Goal: Information Seeking & Learning: Learn about a topic

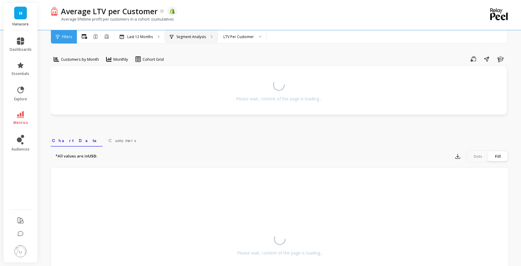
click at [193, 39] on p "Segment Analysis" at bounding box center [192, 36] width 30 height 5
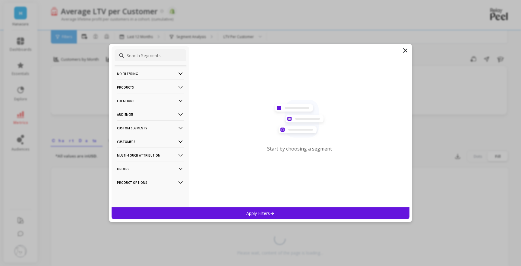
scroll to position [33, 0]
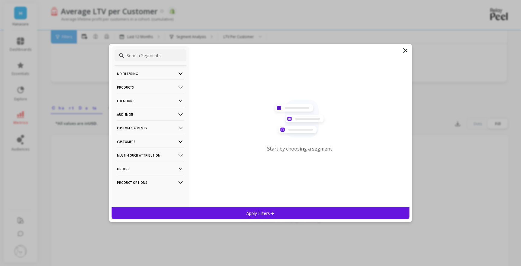
click at [148, 130] on p "Custom Segments" at bounding box center [150, 127] width 67 height 15
click at [143, 150] on div "P7Pro+" at bounding box center [151, 150] width 72 height 10
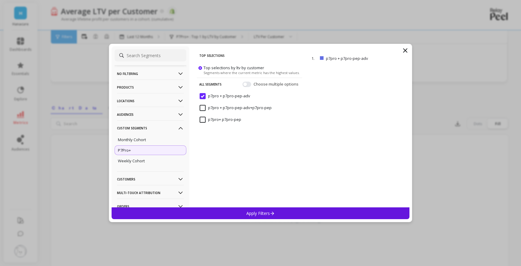
click at [203, 106] on p7pro-pep-adv\+p7pro-pep "p7pro + p7pro-pep-adv+p7pro-pep" at bounding box center [236, 108] width 72 height 6
click at [237, 207] on div "Apply Filters" at bounding box center [261, 213] width 298 height 12
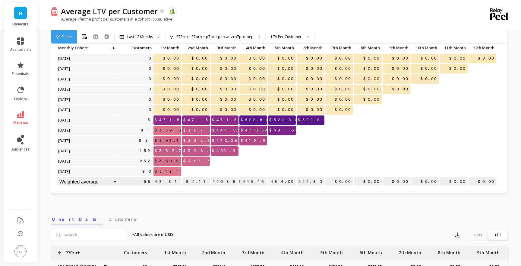
scroll to position [10, 0]
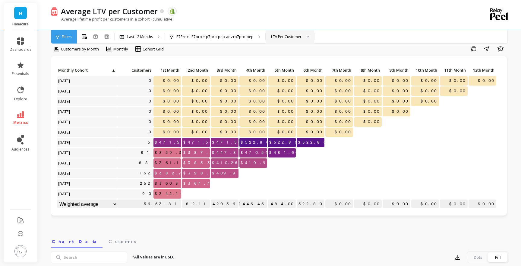
click at [289, 38] on div "LTV Per Customer" at bounding box center [286, 37] width 30 height 6
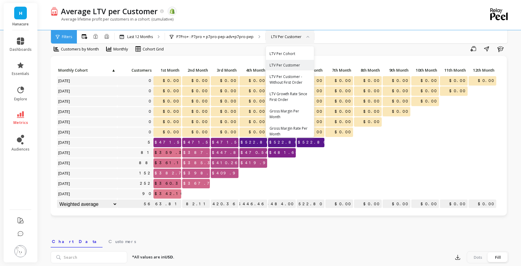
click at [272, 21] on div "Average lifetime profit per customers in a cohort. (cumulative)" at bounding box center [255, 21] width 409 height 11
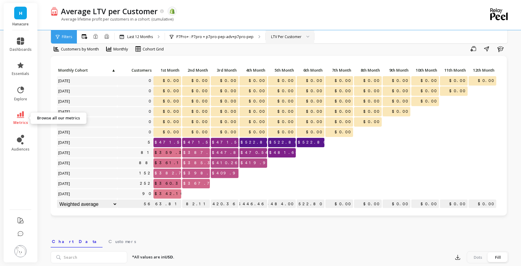
click at [22, 118] on link "metrics" at bounding box center [21, 118] width 22 height 14
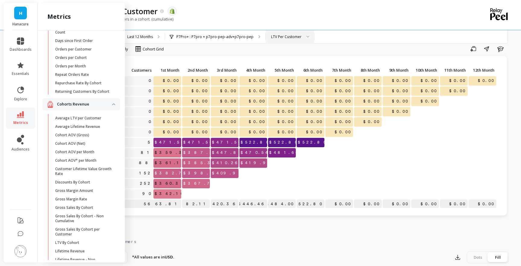
scroll to position [56, 0]
click at [83, 79] on p "Repurchase Rate By Cohort" at bounding box center [78, 81] width 46 height 5
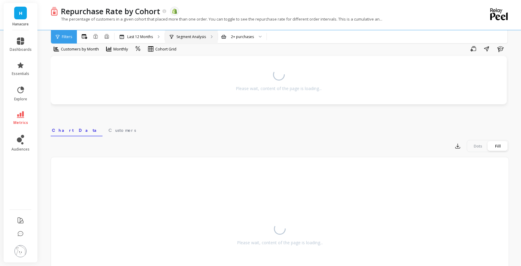
click at [188, 37] on p "Segment Analysis" at bounding box center [192, 36] width 30 height 5
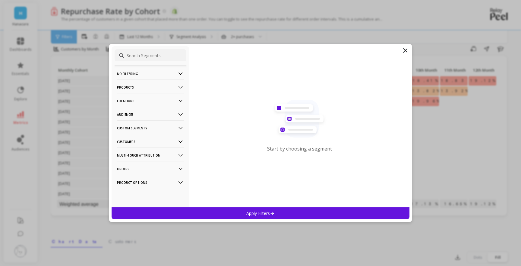
click at [134, 130] on p "Custom Segments" at bounding box center [150, 127] width 67 height 15
click at [128, 149] on p "P7Pro+" at bounding box center [124, 149] width 13 height 5
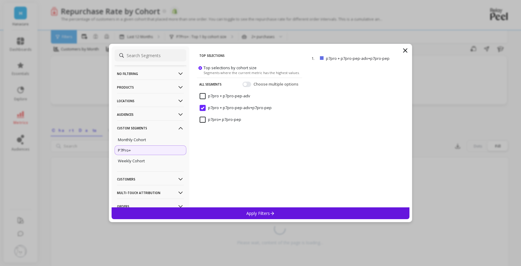
click at [223, 209] on div "Apply Filters" at bounding box center [261, 213] width 298 height 12
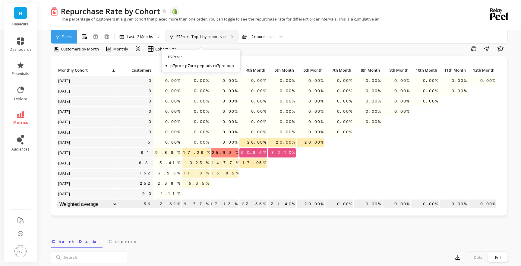
click at [196, 36] on p "P7Pro+ : Top 1 by cohort size" at bounding box center [202, 36] width 50 height 5
click at [20, 121] on span "metrics" at bounding box center [20, 122] width 15 height 5
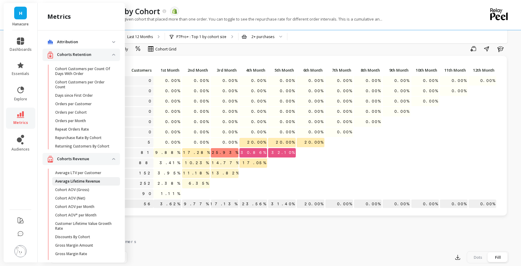
scroll to position [56, 0]
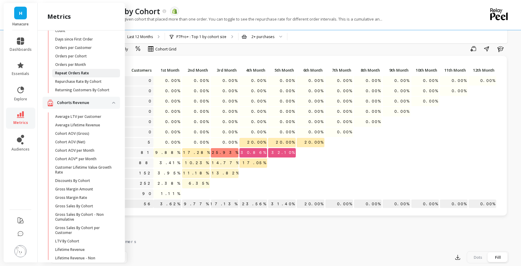
click at [72, 74] on p "Repeat Orders Rate" at bounding box center [72, 73] width 34 height 5
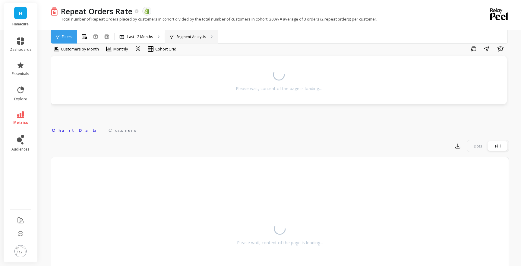
click at [180, 38] on p "Segment Analysis" at bounding box center [192, 36] width 30 height 5
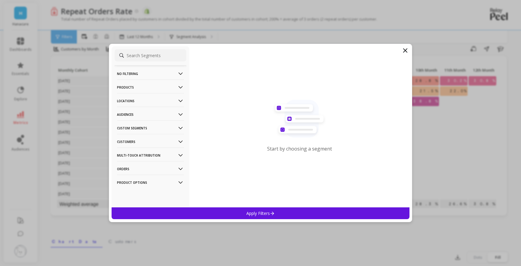
click at [132, 142] on p "Customers" at bounding box center [150, 141] width 67 height 15
click at [140, 126] on p "Custom Segments" at bounding box center [150, 127] width 67 height 15
click at [134, 149] on div "P7Pro+" at bounding box center [151, 150] width 72 height 10
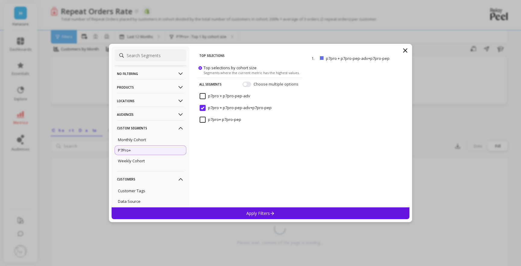
click at [199, 212] on div "Apply Filters" at bounding box center [261, 213] width 298 height 12
